Goal: Task Accomplishment & Management: Manage account settings

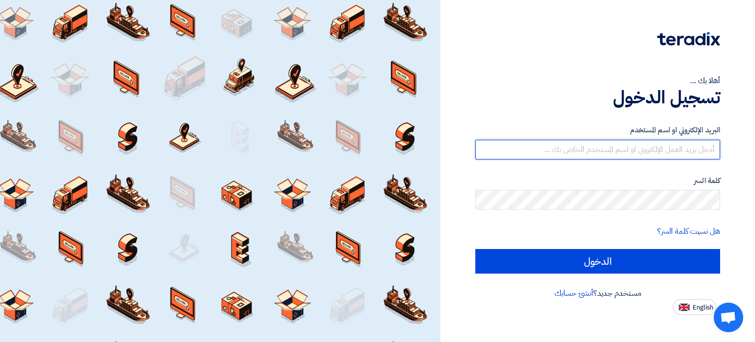
type input "[PERSON_NAME][EMAIL_ADDRESS][DOMAIN_NAME]"
click at [658, 150] on input "[PERSON_NAME][EMAIL_ADDRESS][DOMAIN_NAME]" at bounding box center [597, 150] width 245 height 20
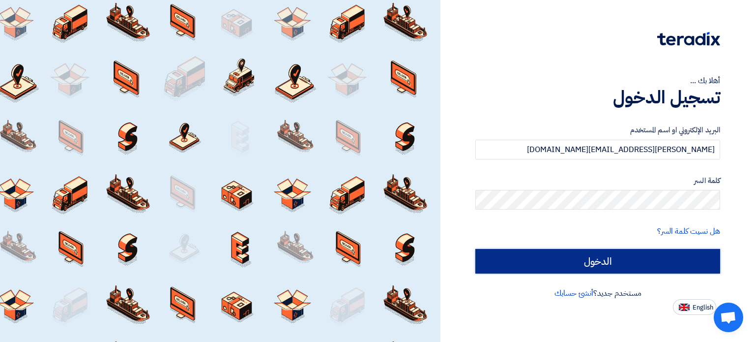
click at [589, 254] on input "الدخول" at bounding box center [597, 261] width 245 height 25
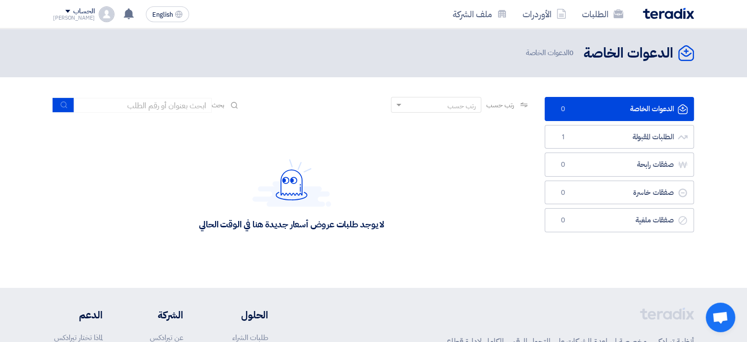
click at [390, 48] on div "الدعوات الخاصة الدعوات الخاصة 0 الدعوات الخاصة" at bounding box center [373, 52] width 641 height 19
